Goal: Transaction & Acquisition: Book appointment/travel/reservation

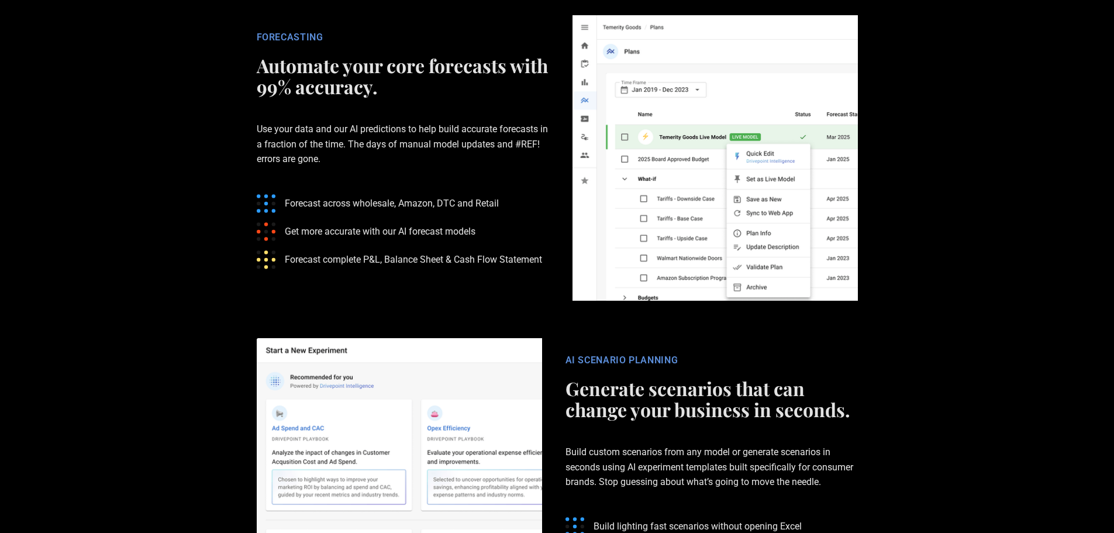
scroll to position [1872, 0]
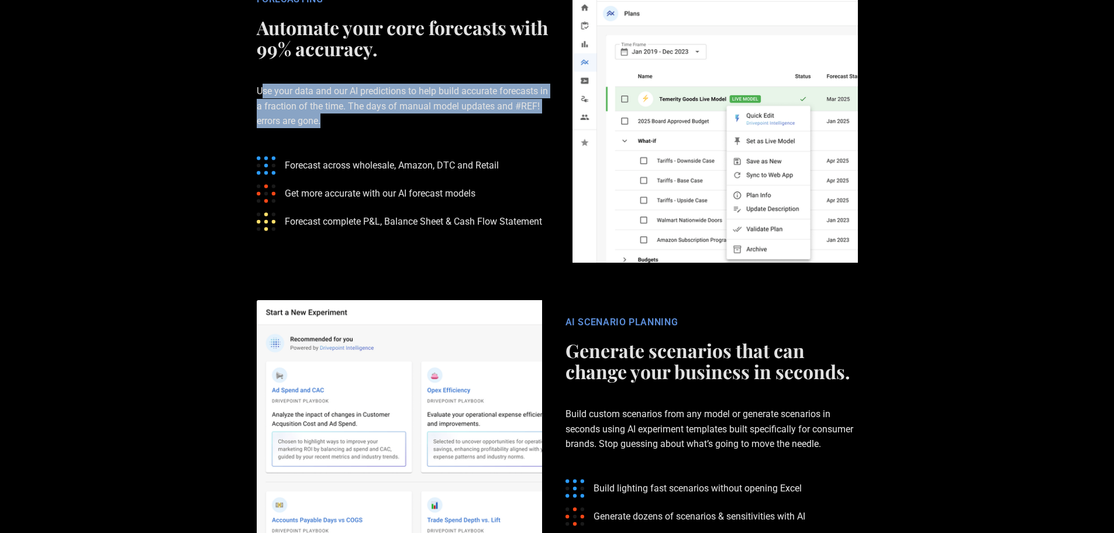
drag, startPoint x: 265, startPoint y: 179, endPoint x: 328, endPoint y: 204, distance: 67.2
click at [326, 147] on p "Use your data and our AI predictions to help build accurate forecasts in a frac…" at bounding box center [403, 106] width 292 height 82
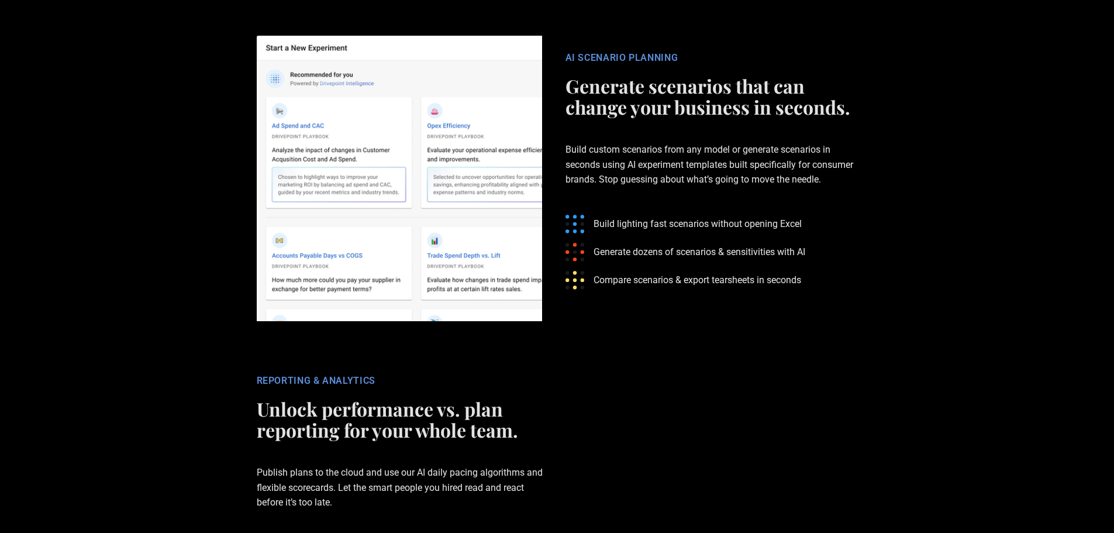
scroll to position [2223, 0]
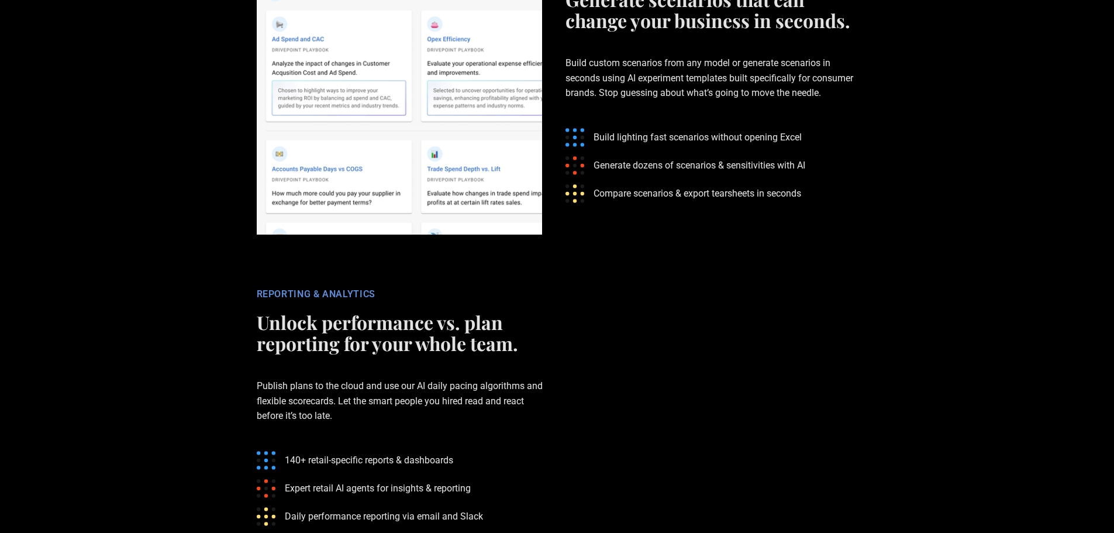
click at [633, 31] on h2 "Generate scenarios that can change your business in seconds." at bounding box center [712, 10] width 292 height 42
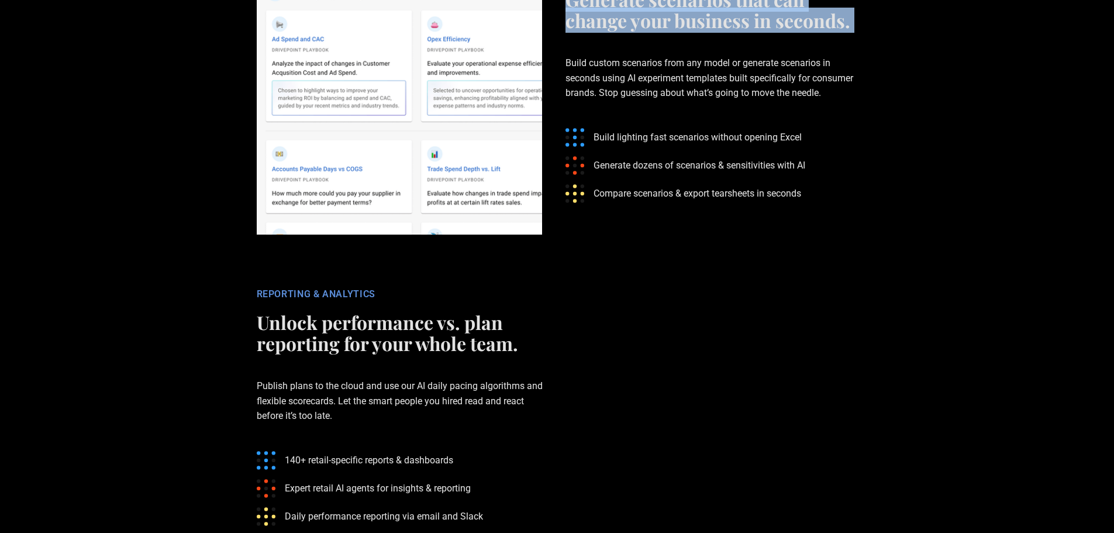
click at [633, 31] on h2 "Generate scenarios that can change your business in seconds." at bounding box center [712, 10] width 292 height 42
click at [595, 31] on h2 "Generate scenarios that can change your business in seconds." at bounding box center [712, 10] width 292 height 42
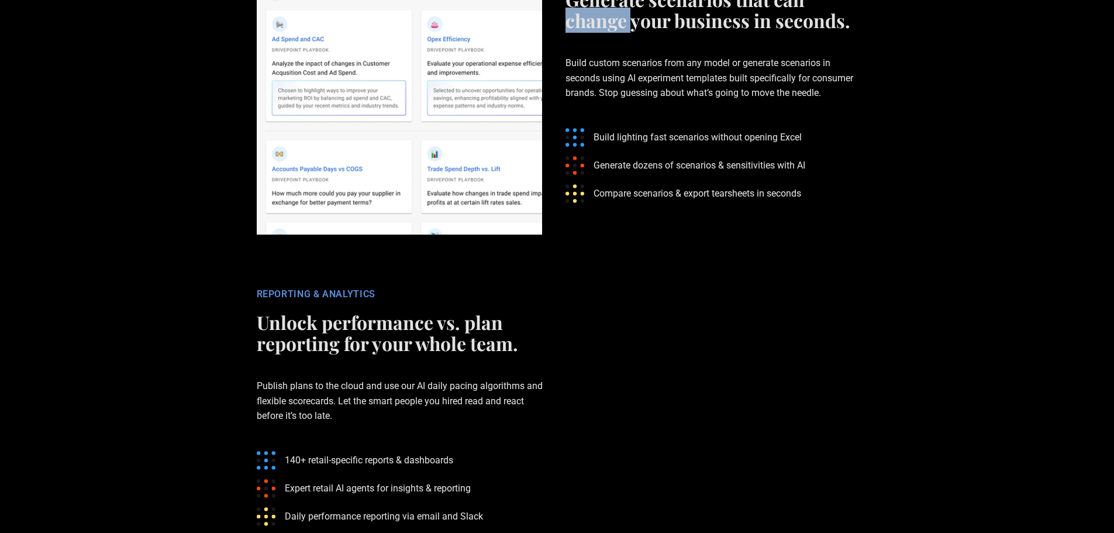
click at [595, 31] on h2 "Generate scenarios that can change your business in seconds." at bounding box center [712, 10] width 292 height 42
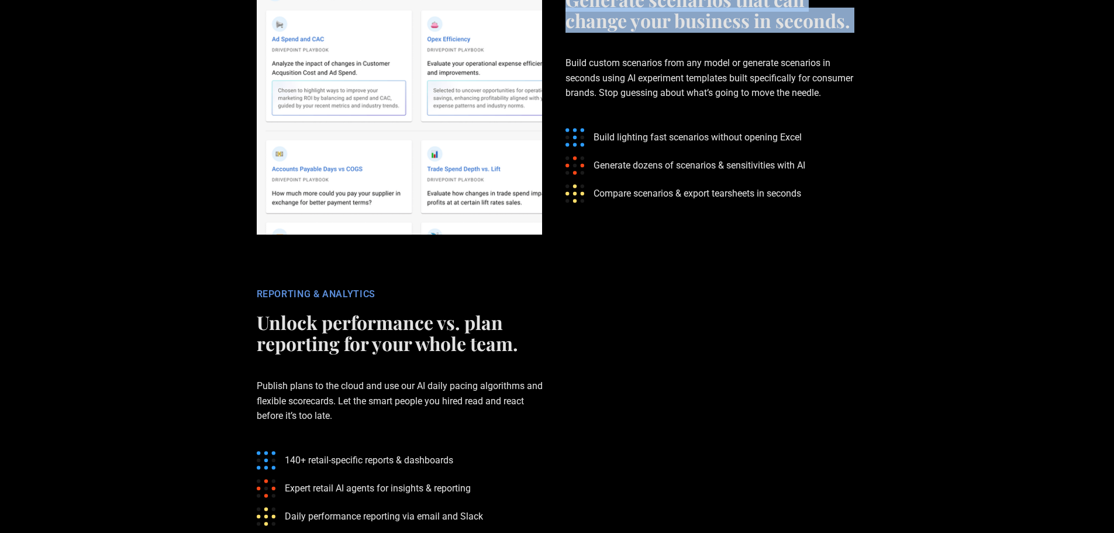
click at [595, 31] on h2 "Generate scenarios that can change your business in seconds." at bounding box center [712, 10] width 292 height 42
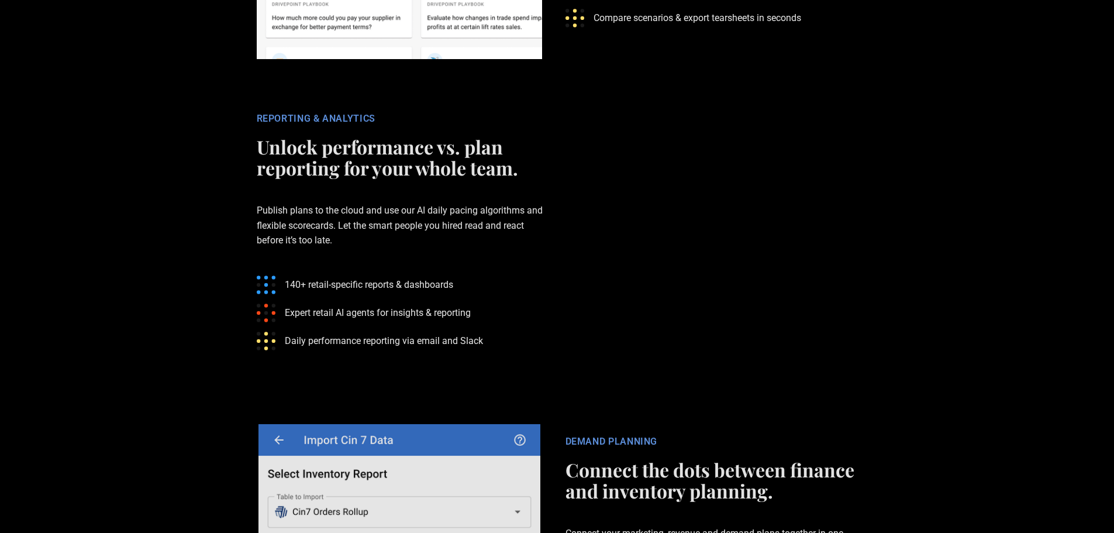
scroll to position [2515, 0]
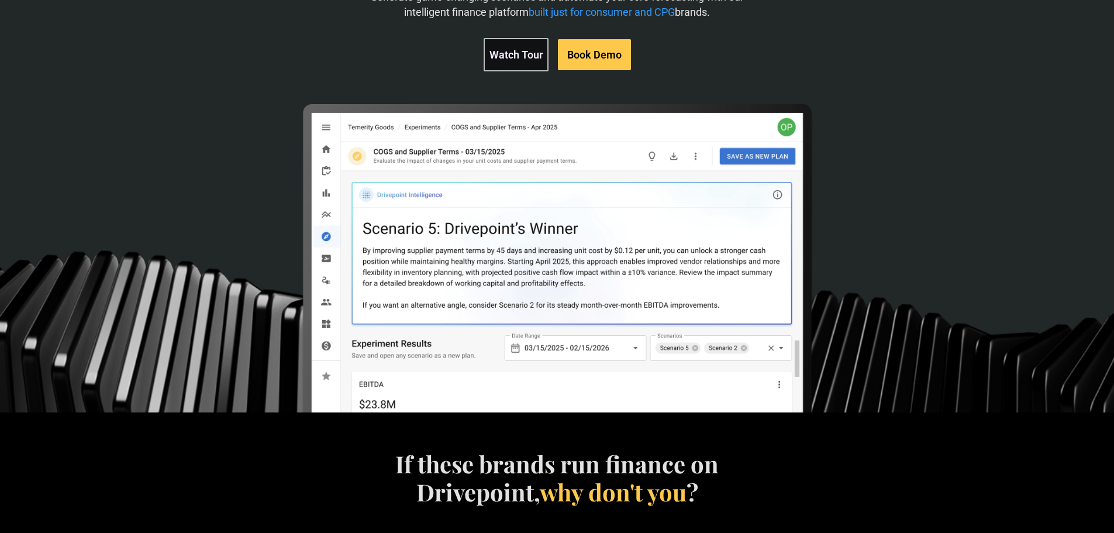
scroll to position [0, 0]
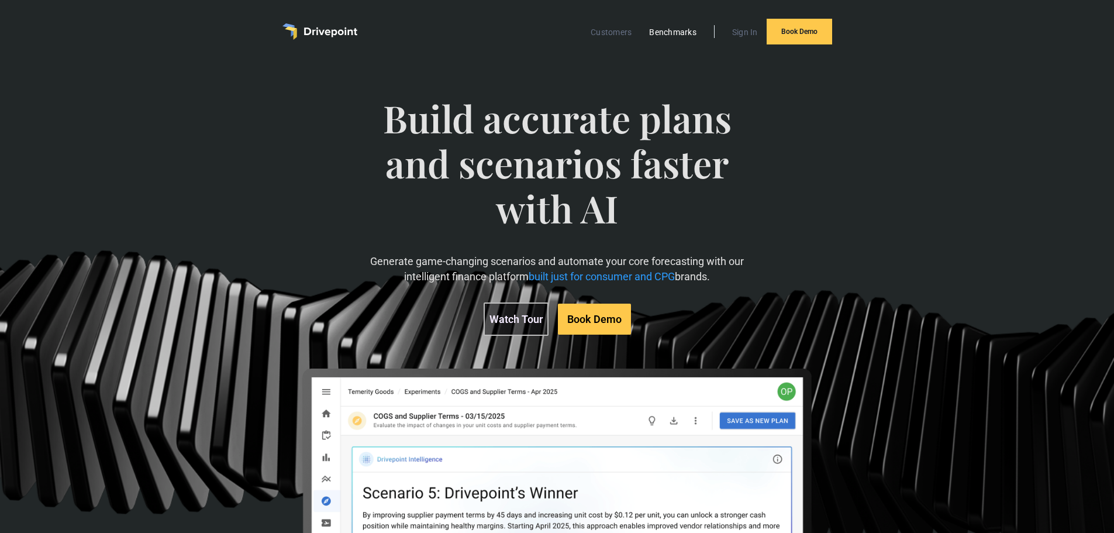
click at [668, 32] on link "Benchmarks" at bounding box center [672, 32] width 59 height 15
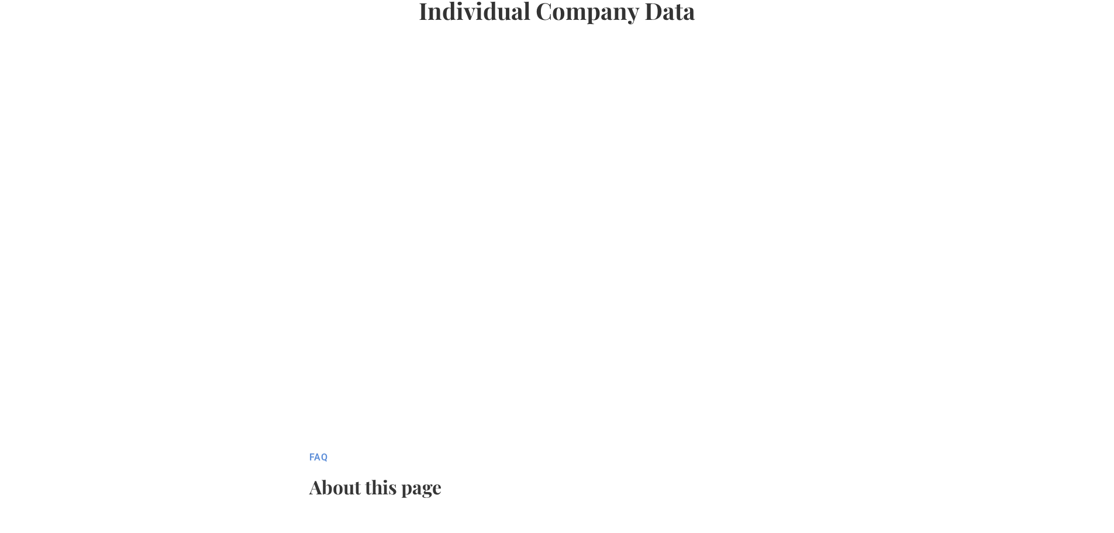
scroll to position [877, 0]
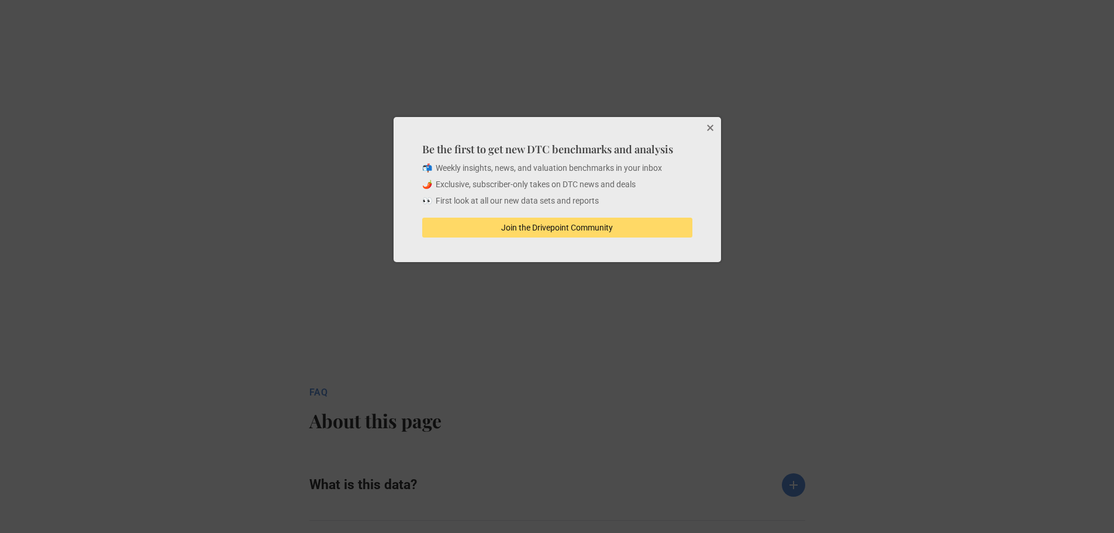
click at [711, 127] on button "Close" at bounding box center [709, 128] width 23 height 23
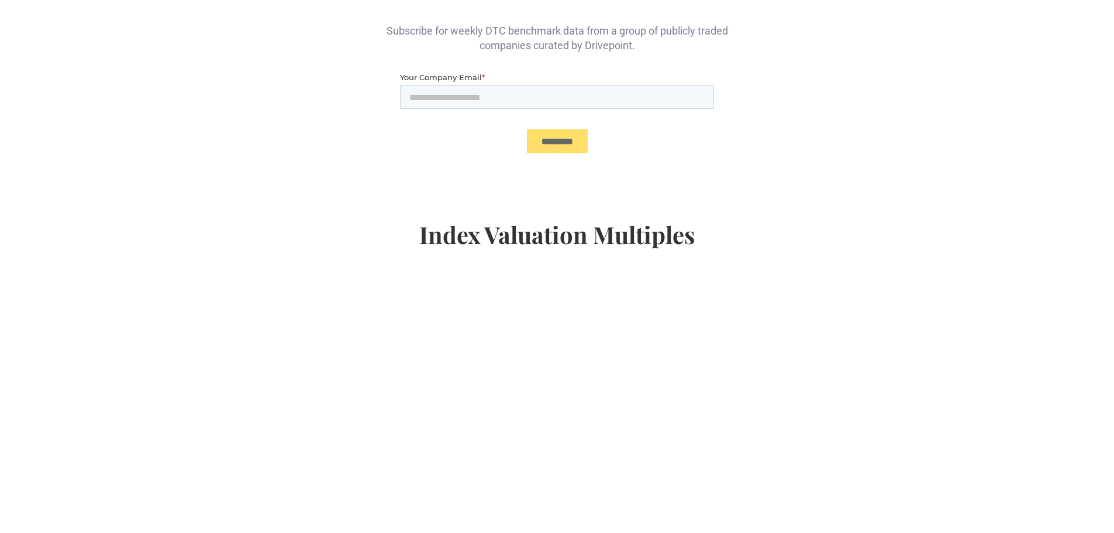
scroll to position [0, 0]
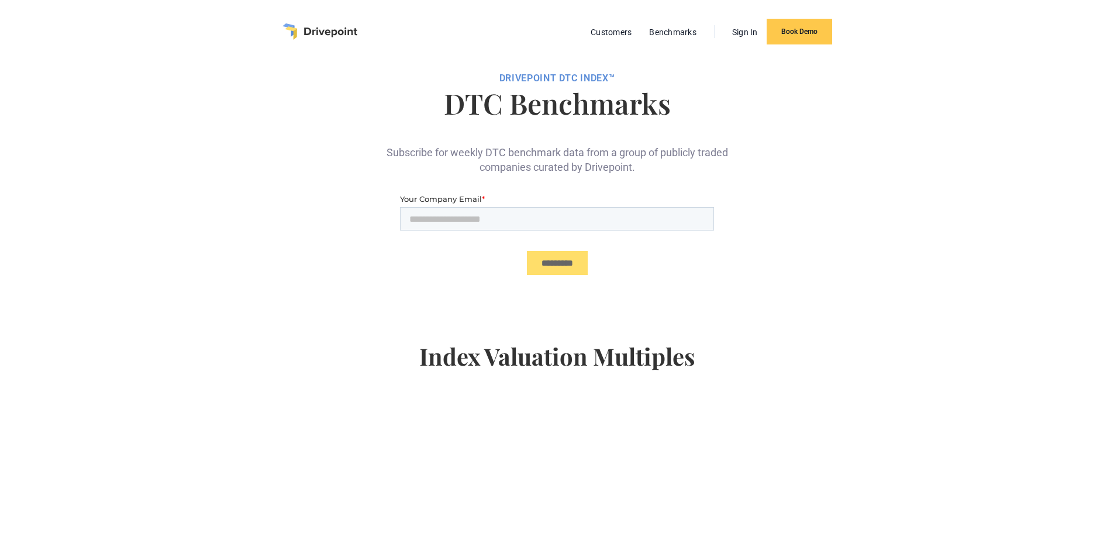
click at [323, 36] on img "home" at bounding box center [319, 31] width 75 height 16
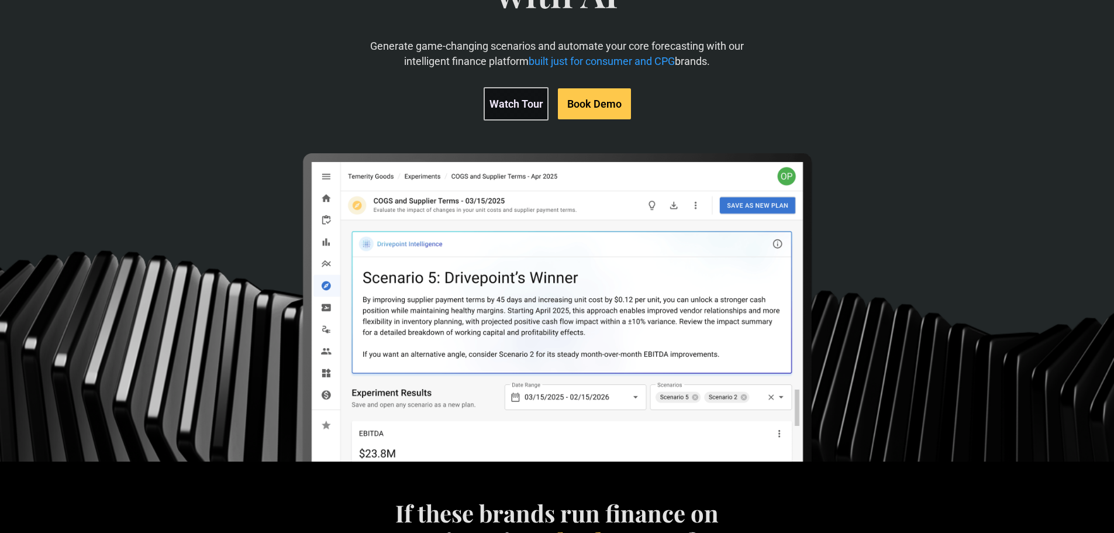
scroll to position [1, 0]
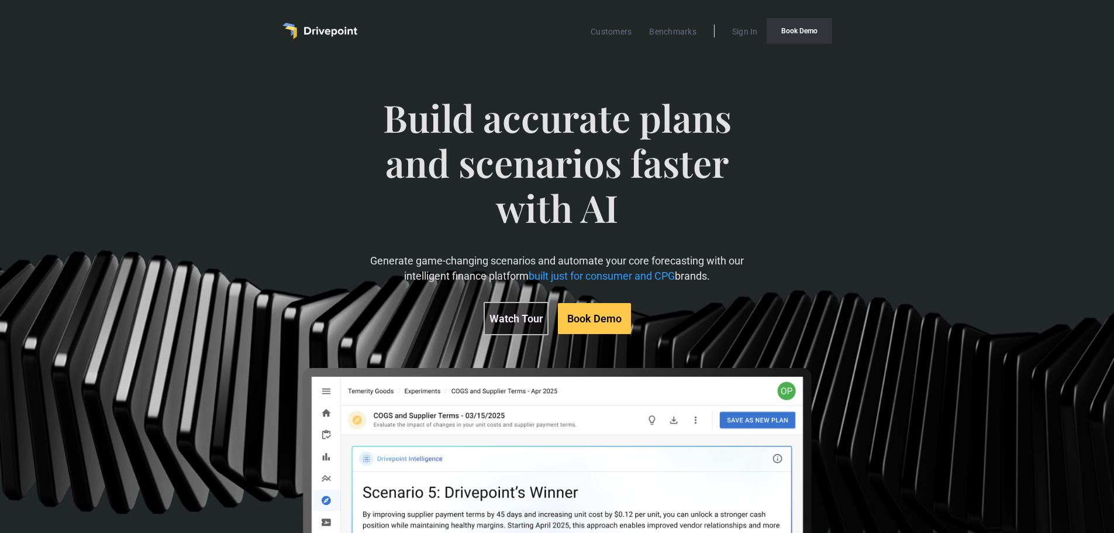
click at [802, 39] on link "Book Demo" at bounding box center [800, 31] width 66 height 26
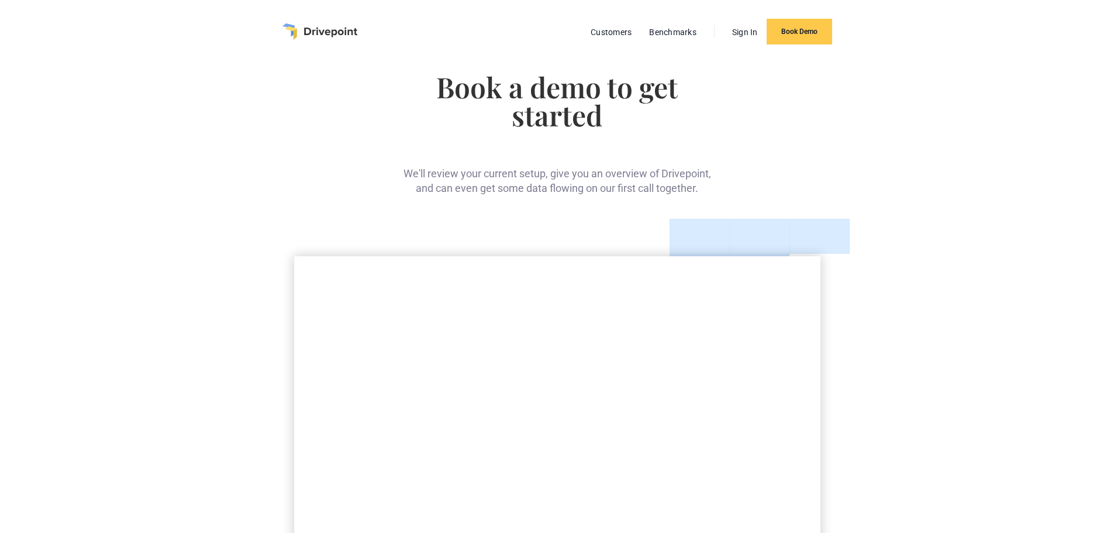
click at [317, 39] on img "home" at bounding box center [319, 31] width 75 height 16
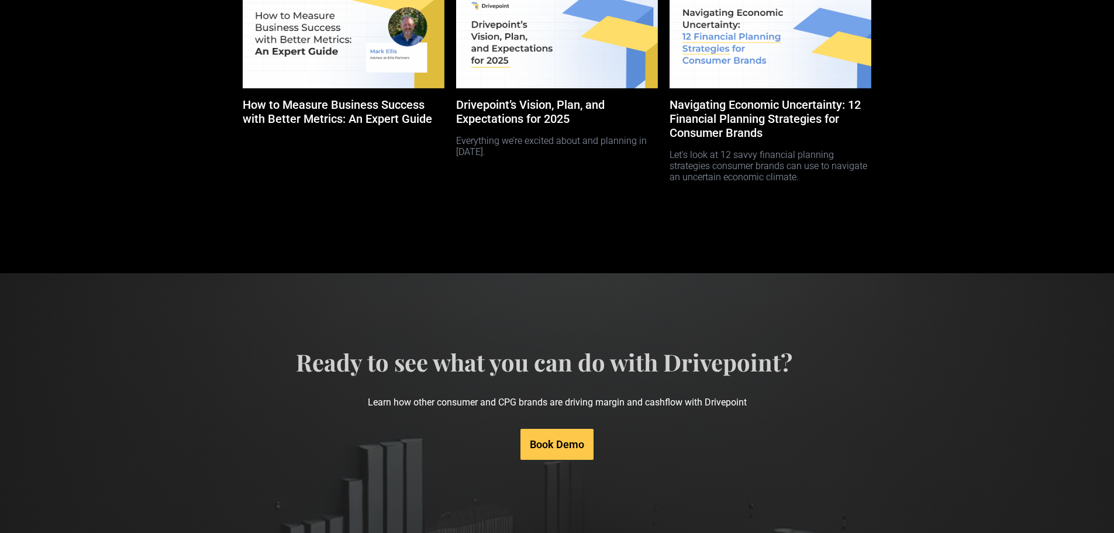
scroll to position [5586, 0]
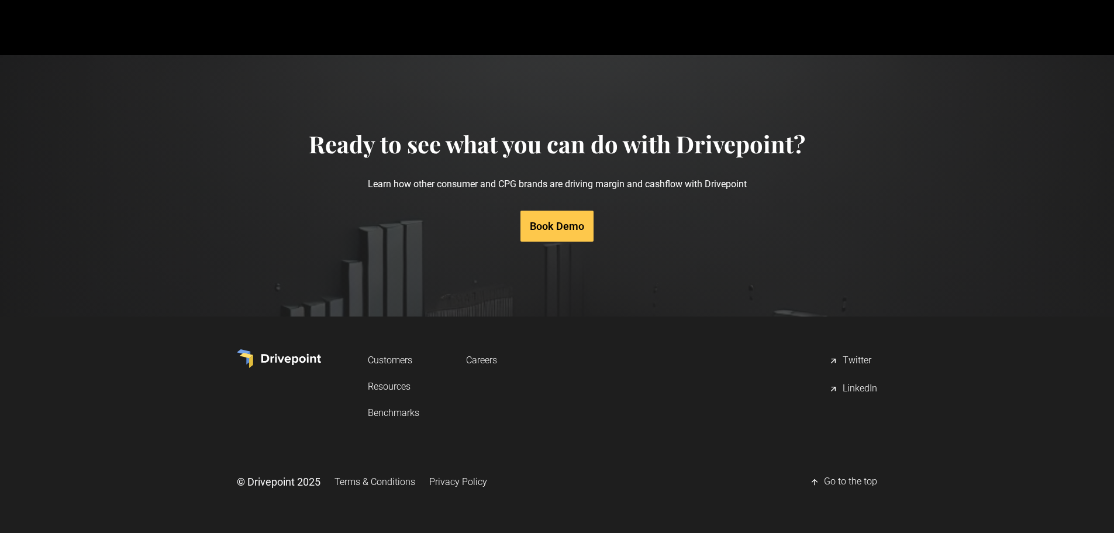
click at [856, 359] on div "Twitter" at bounding box center [857, 361] width 29 height 14
click at [864, 391] on div "LinkedIn" at bounding box center [860, 389] width 35 height 14
